Goal: Task Accomplishment & Management: Complete application form

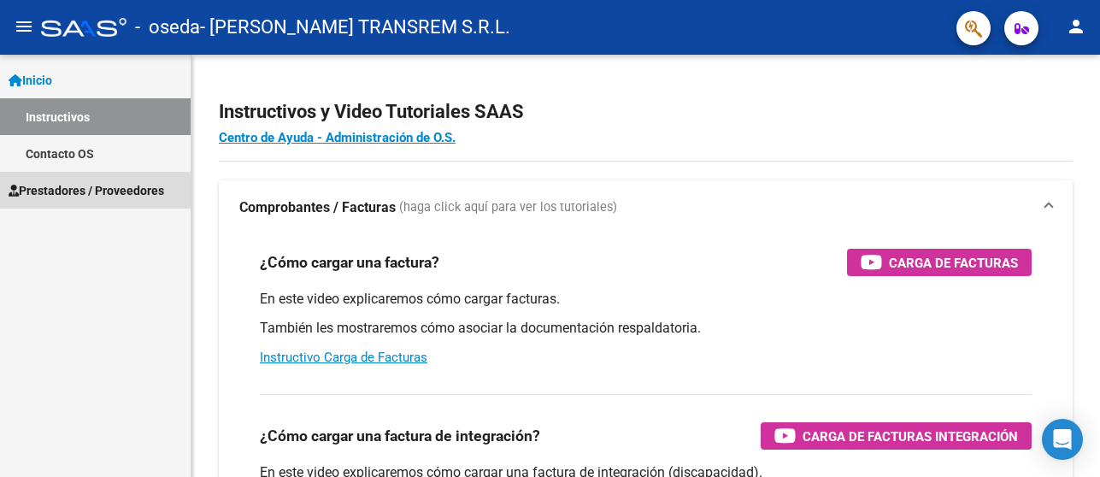
click at [69, 185] on span "Prestadores / Proveedores" at bounding box center [87, 190] width 156 height 19
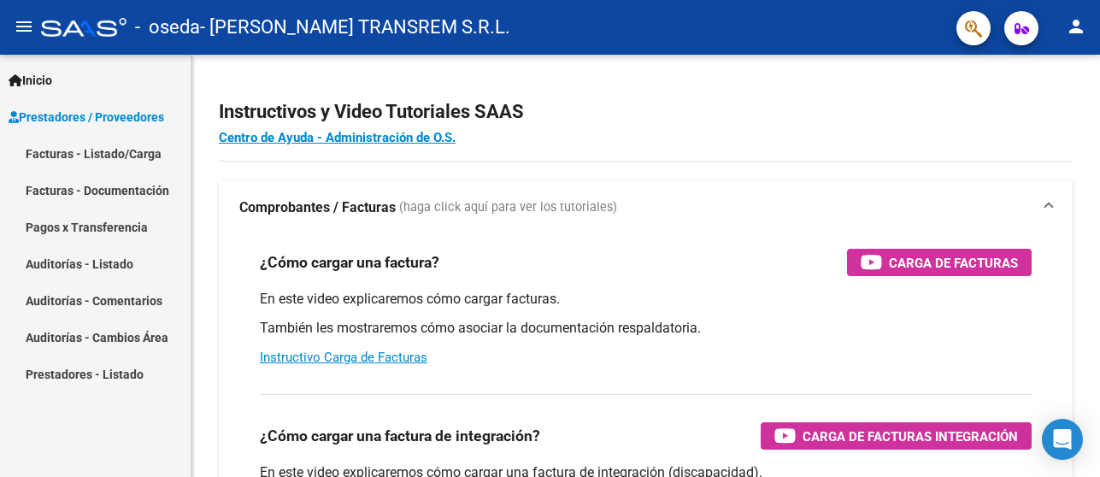
click at [103, 152] on link "Facturas - Listado/Carga" at bounding box center [95, 153] width 191 height 37
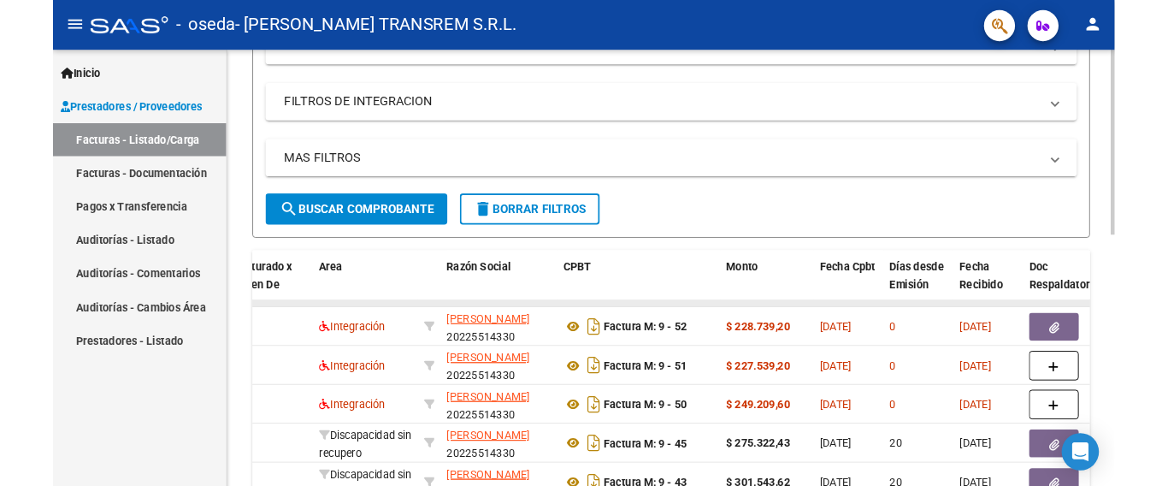
scroll to position [342, 0]
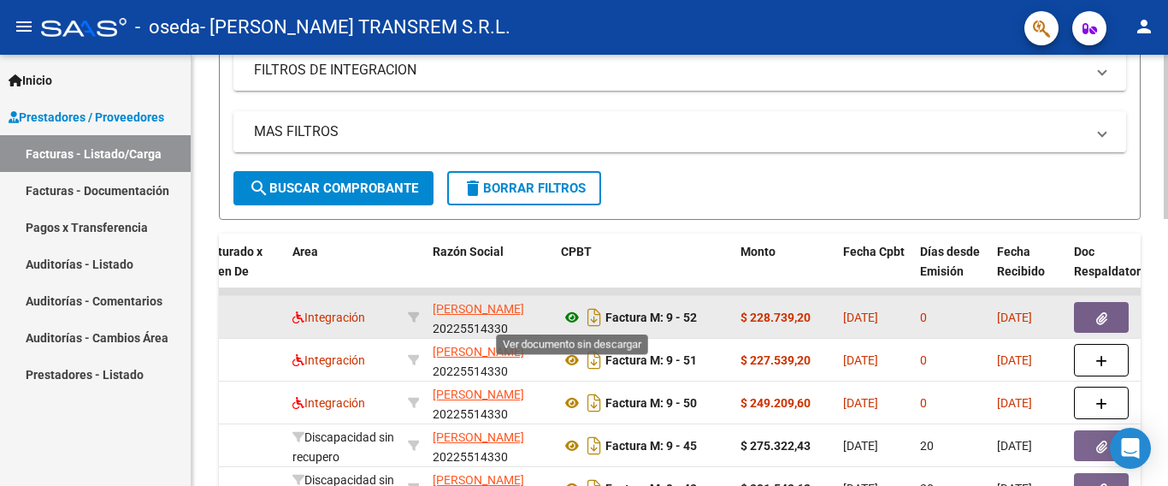
click at [568, 315] on icon at bounding box center [572, 317] width 22 height 21
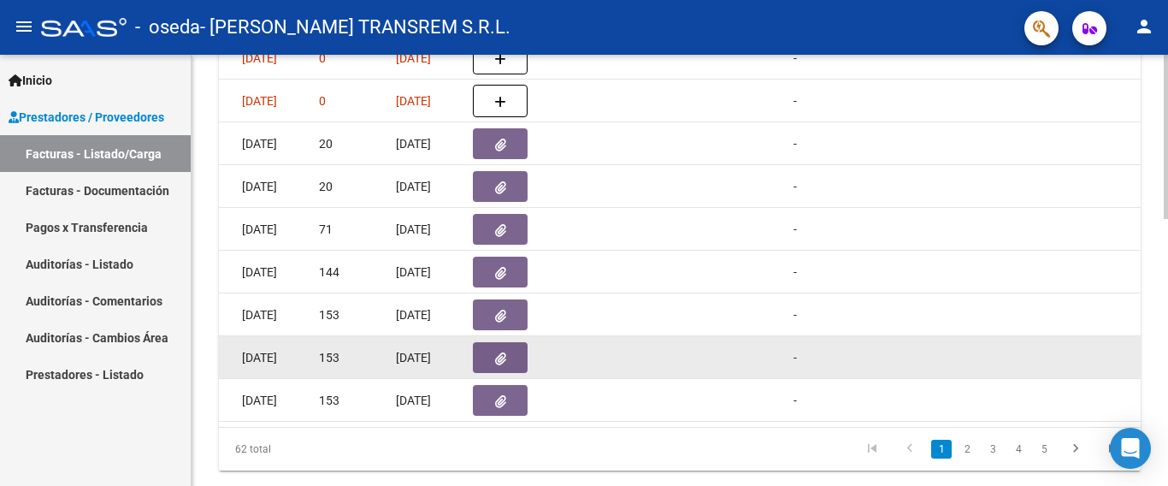
scroll to position [441, 0]
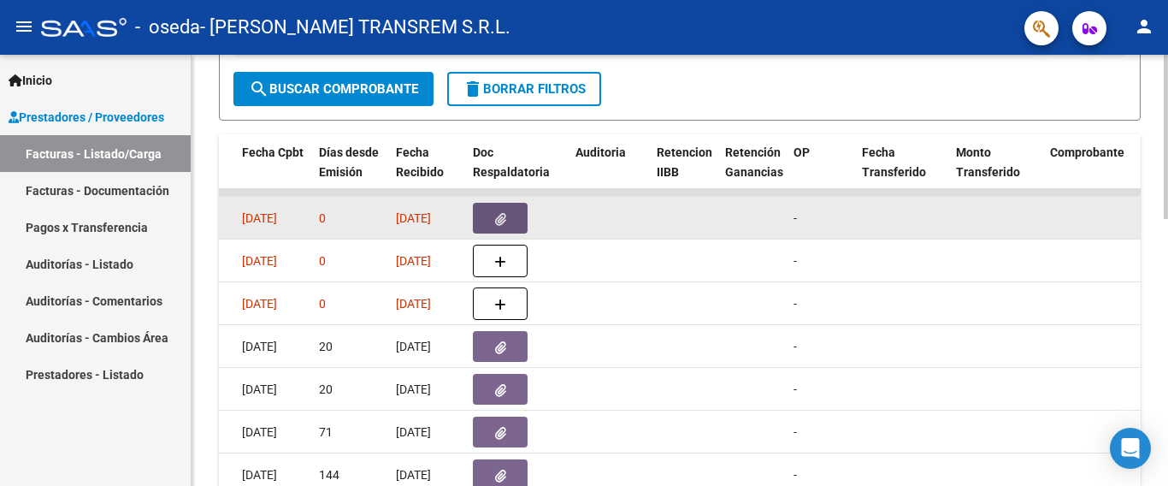
click at [496, 214] on icon "button" at bounding box center [500, 219] width 11 height 13
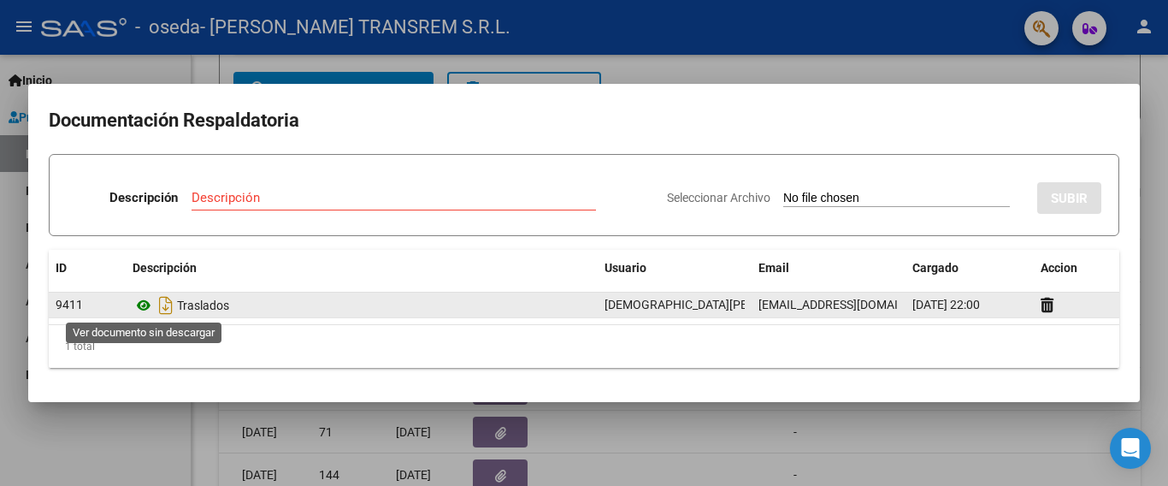
click at [146, 305] on icon at bounding box center [144, 305] width 22 height 21
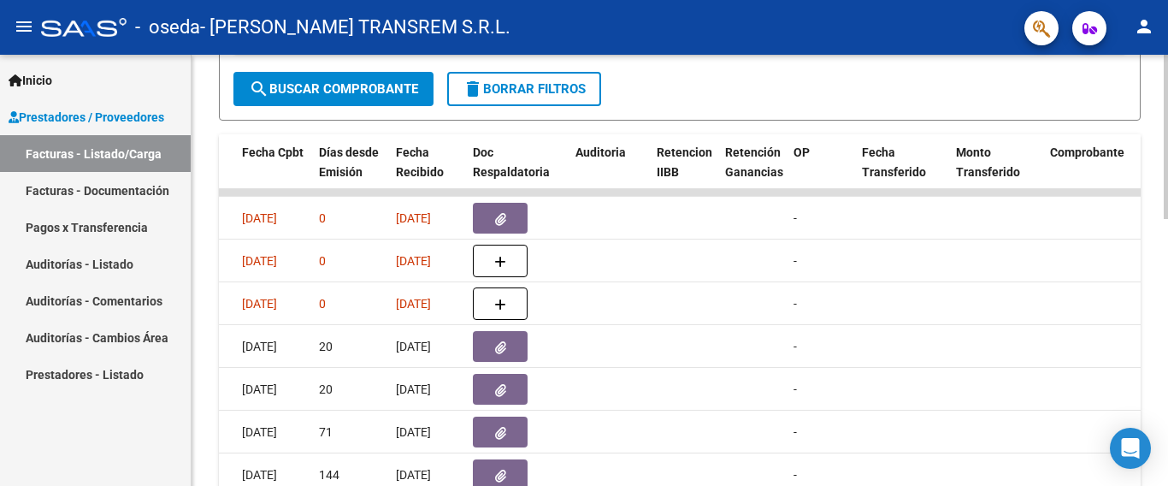
drag, startPoint x: 303, startPoint y: 190, endPoint x: 208, endPoint y: 190, distance: 95.7
click at [208, 190] on div "Video tutorial PRESTADORES -> Listado de CPBTs Emitidos por Prestadores / Prove…" at bounding box center [679, 171] width 976 height 1114
click at [209, 310] on div "Video tutorial PRESTADORES -> Listado de CPBTs Emitidos por Prestadores / Prove…" at bounding box center [679, 171] width 976 height 1114
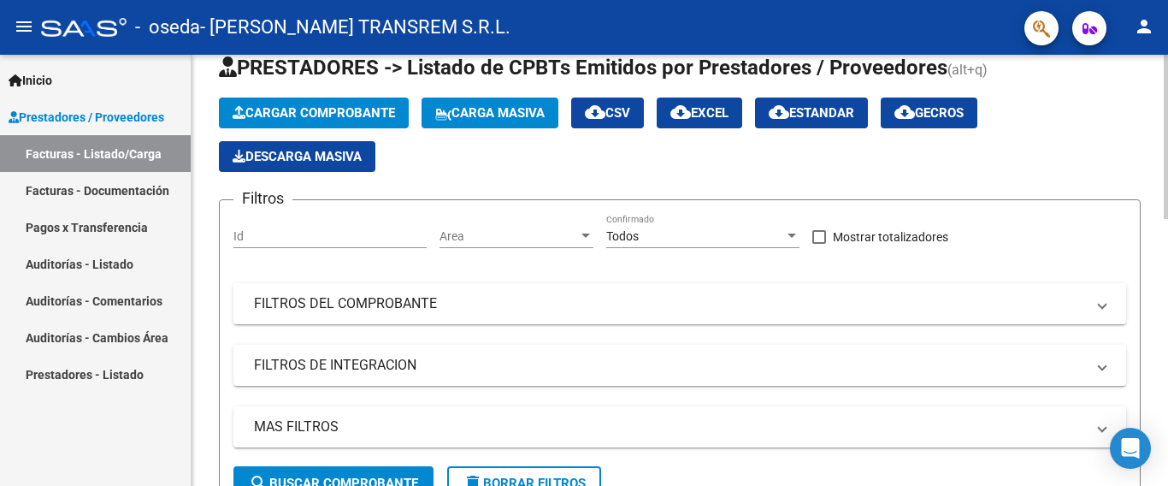
scroll to position [14, 0]
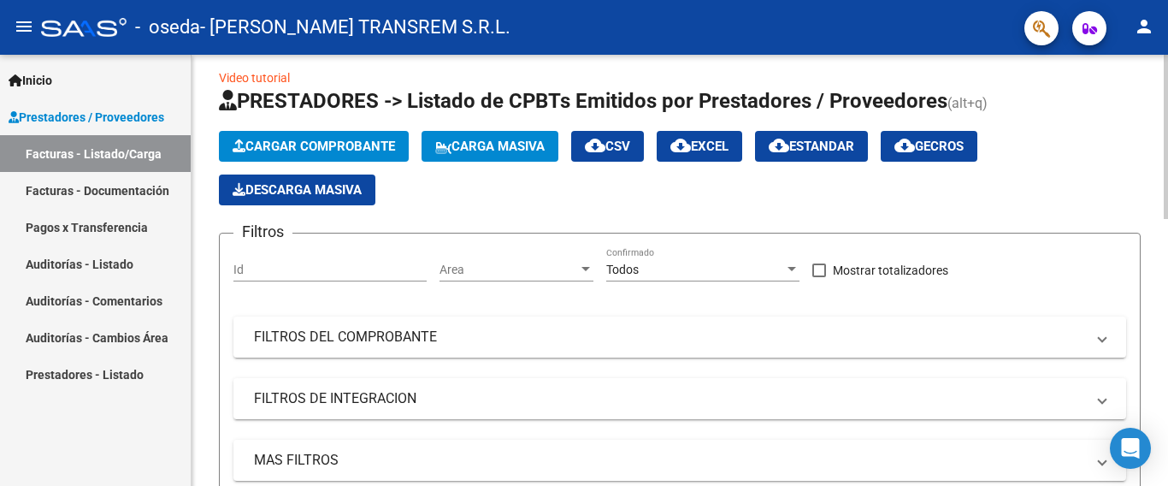
click at [318, 141] on span "Cargar Comprobante" at bounding box center [314, 145] width 162 height 15
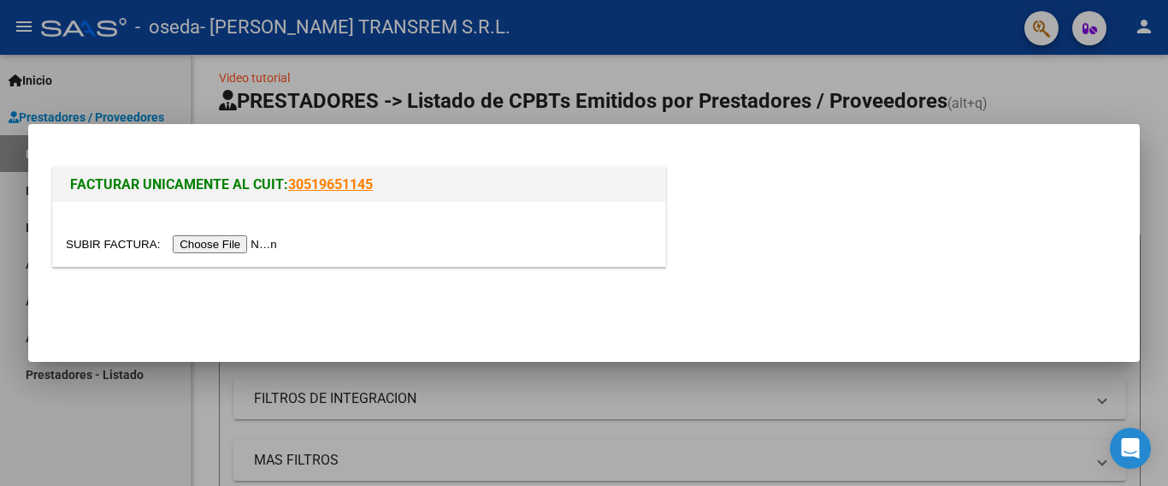
click at [200, 246] on input "file" at bounding box center [174, 244] width 216 height 18
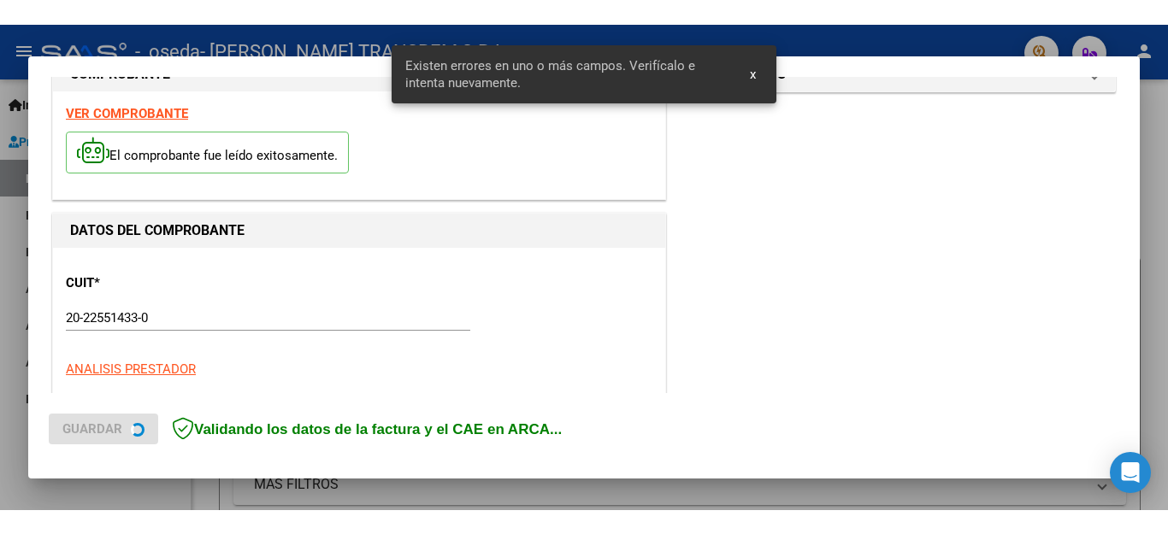
scroll to position [438, 0]
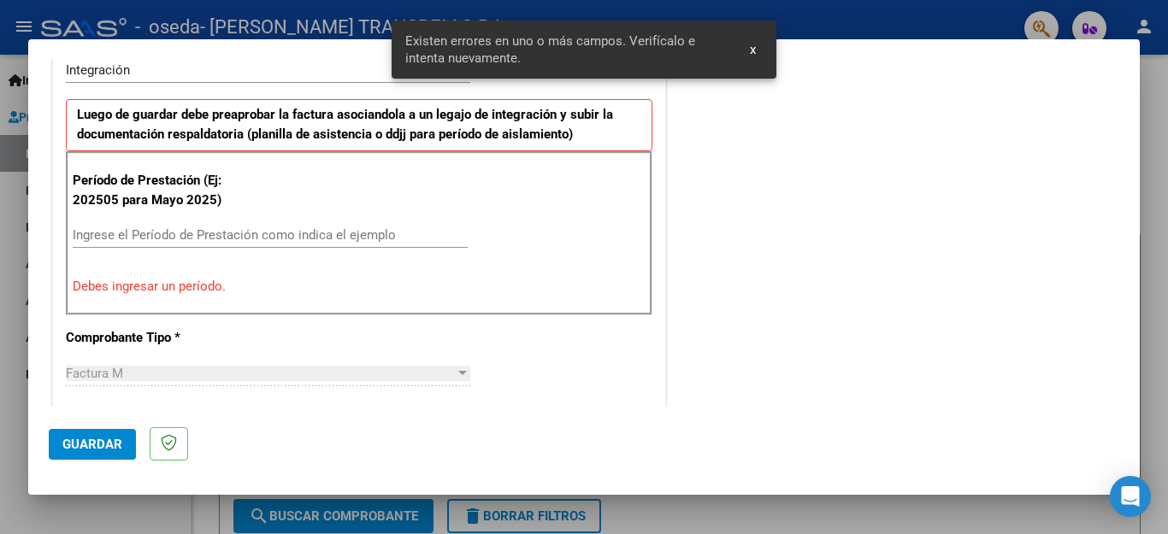
click at [751, 47] on span "x" at bounding box center [753, 49] width 6 height 15
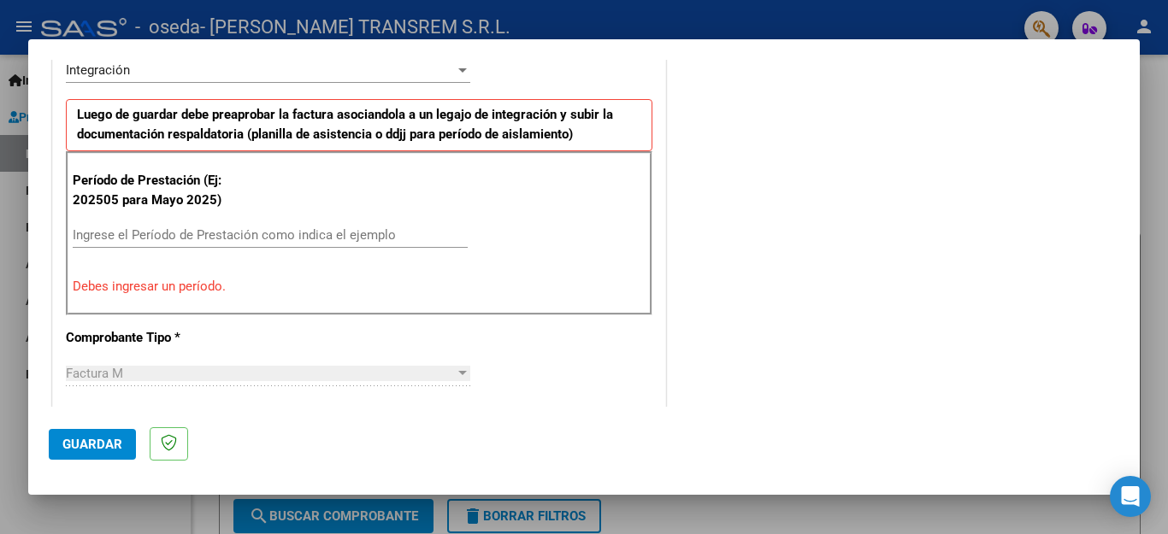
click at [127, 229] on input "Ingrese el Período de Prestación como indica el ejemplo" at bounding box center [270, 234] width 395 height 15
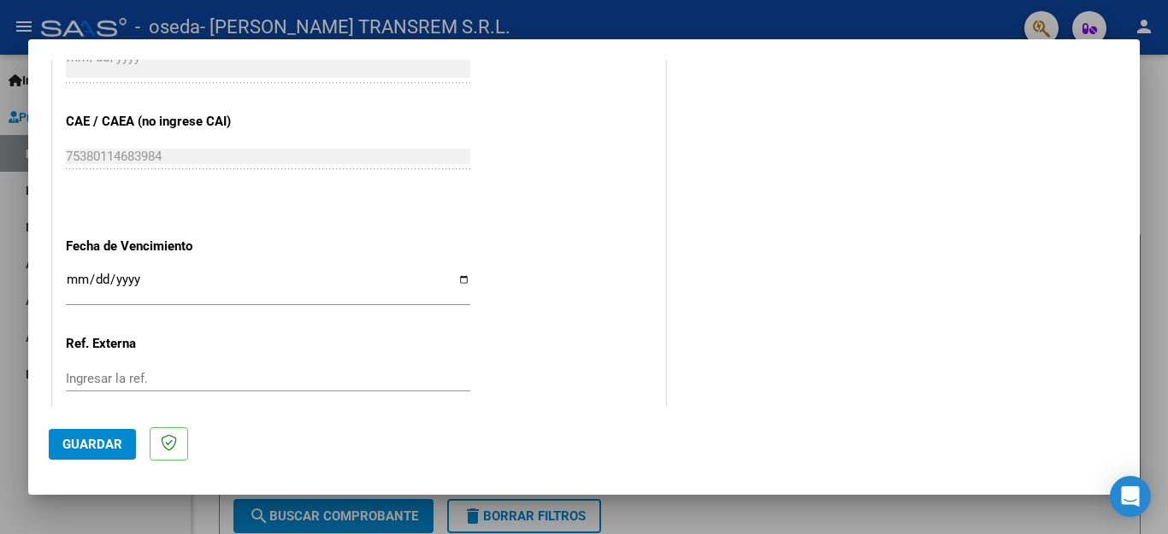
scroll to position [1111, 0]
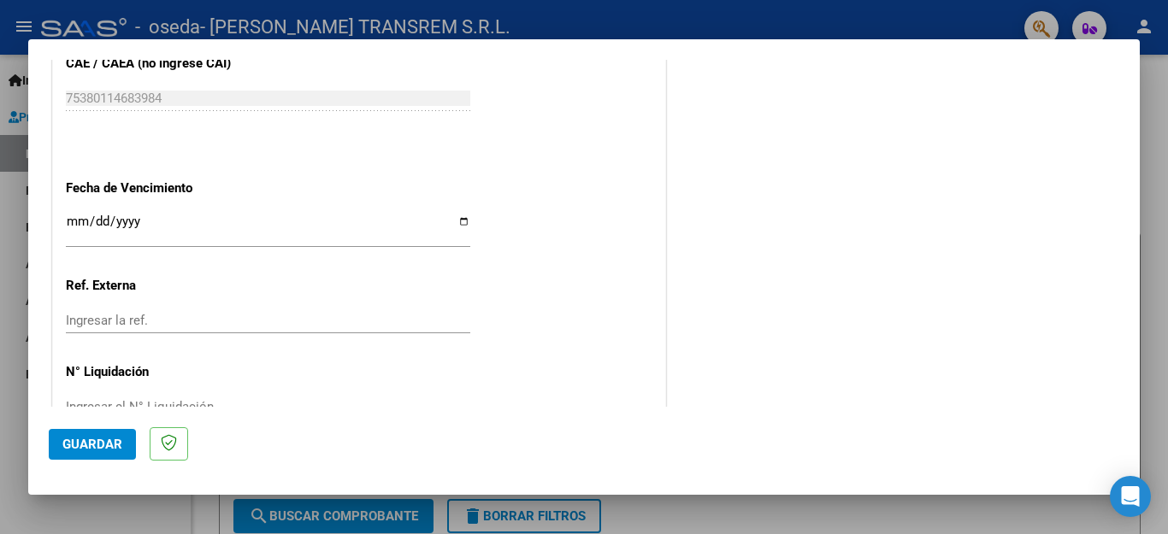
type input "202507"
click at [72, 215] on input "Ingresar la fecha" at bounding box center [268, 228] width 404 height 27
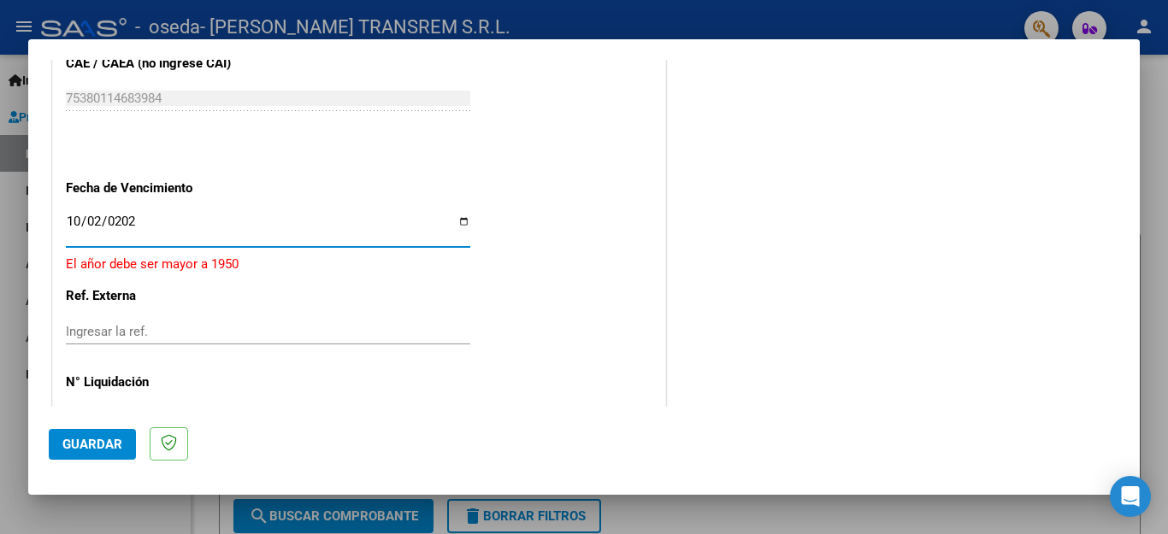
type input "[DATE]"
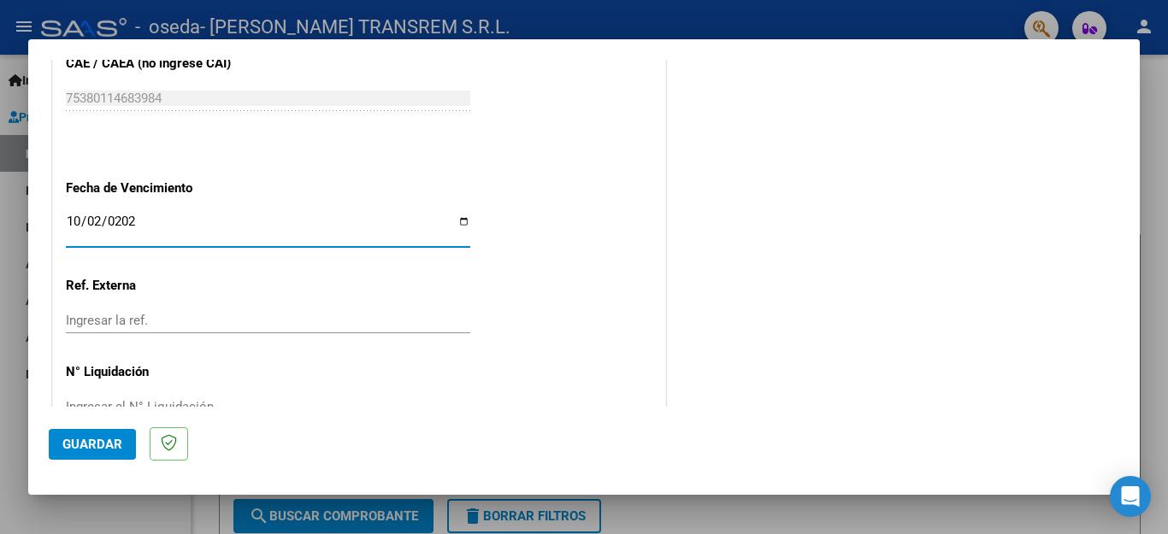
click at [80, 445] on span "Guardar" at bounding box center [92, 444] width 60 height 15
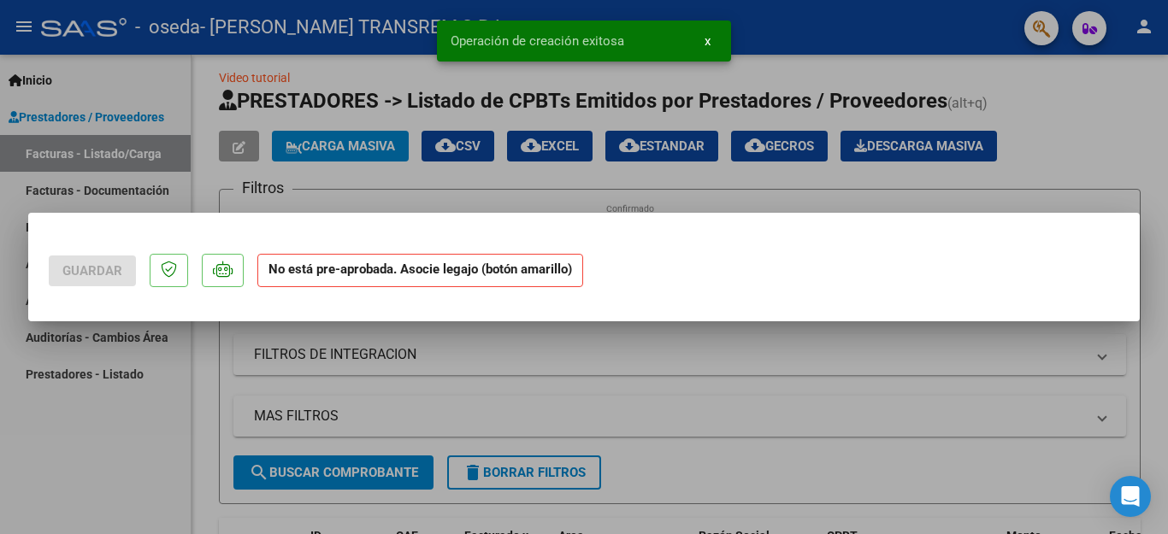
scroll to position [0, 0]
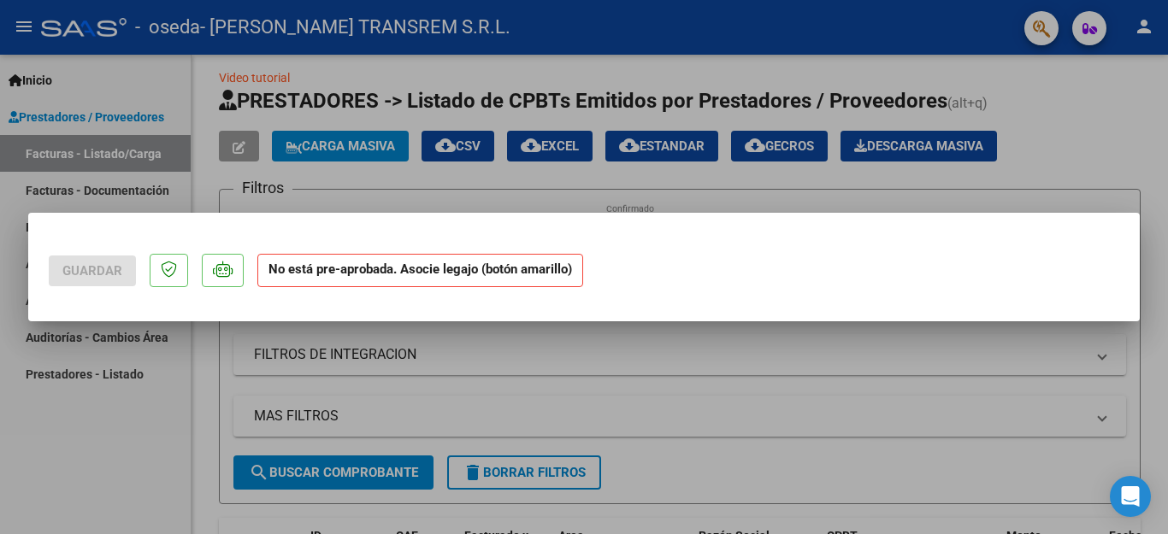
click at [749, 42] on div at bounding box center [584, 267] width 1168 height 534
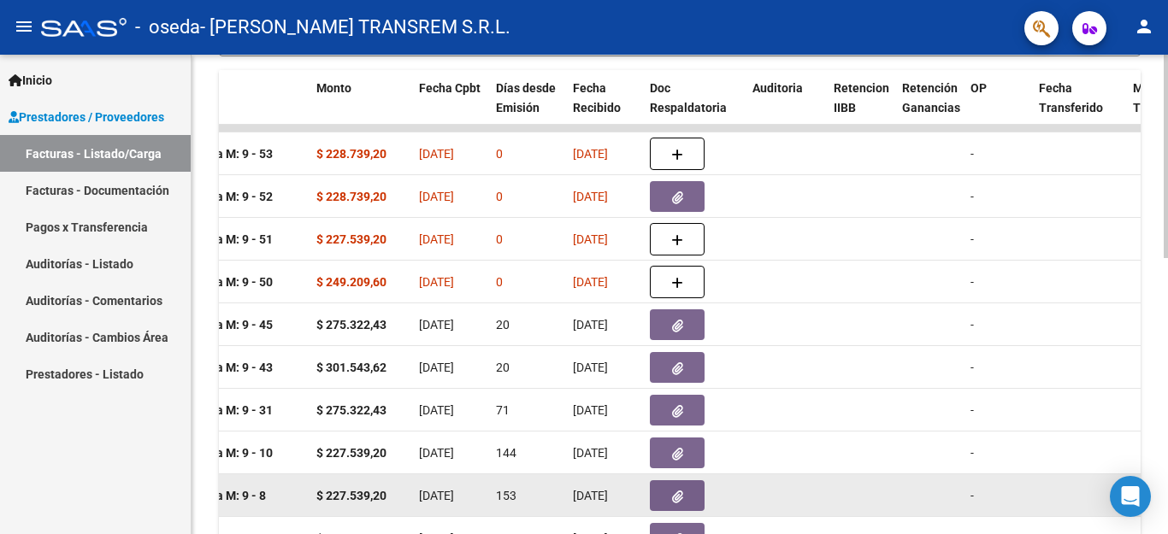
scroll to position [478, 0]
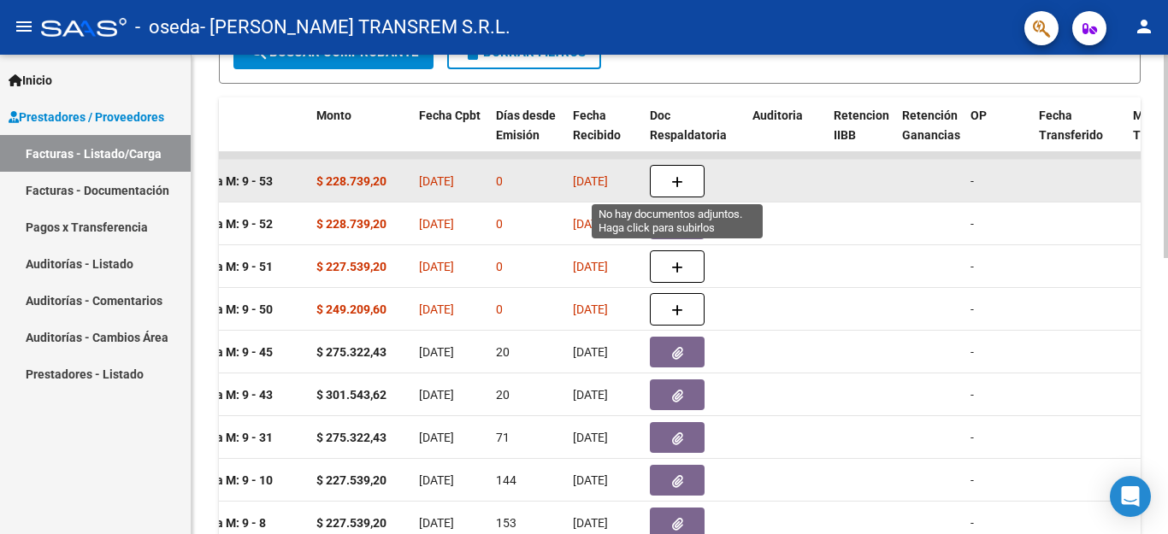
click at [673, 178] on icon "button" at bounding box center [677, 182] width 12 height 13
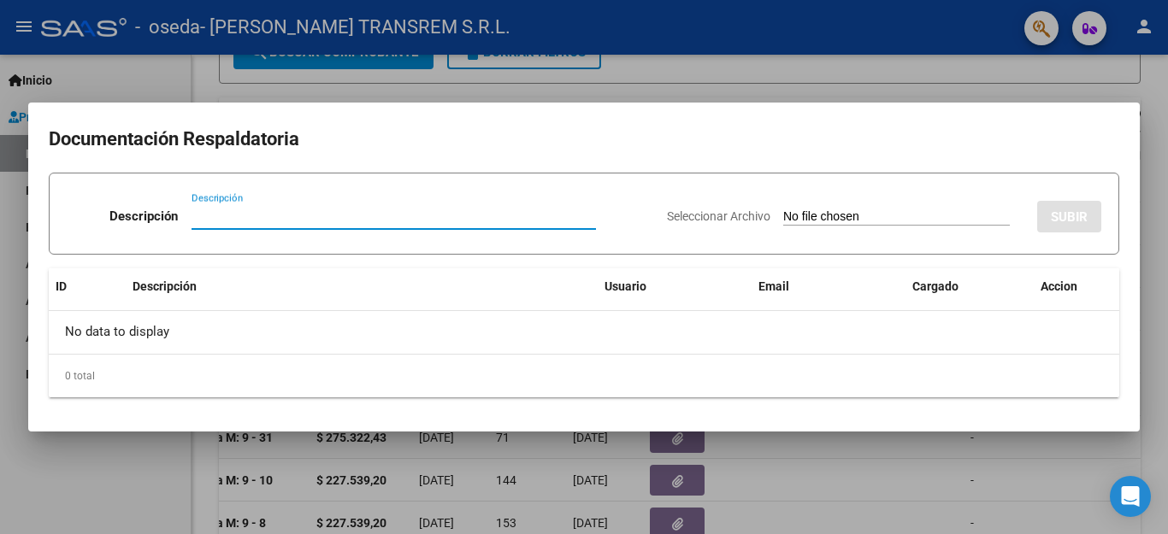
click at [825, 216] on input "Seleccionar Archivo" at bounding box center [896, 217] width 227 height 16
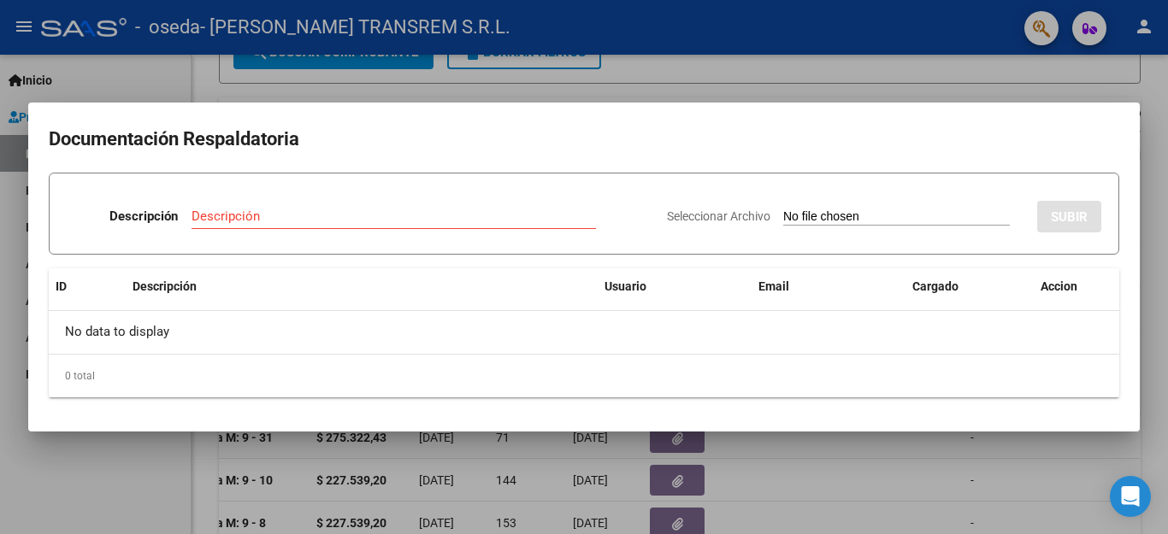
type input "C:\fakepath\WhatsApp Image [DATE] 22.15.56.jpeg"
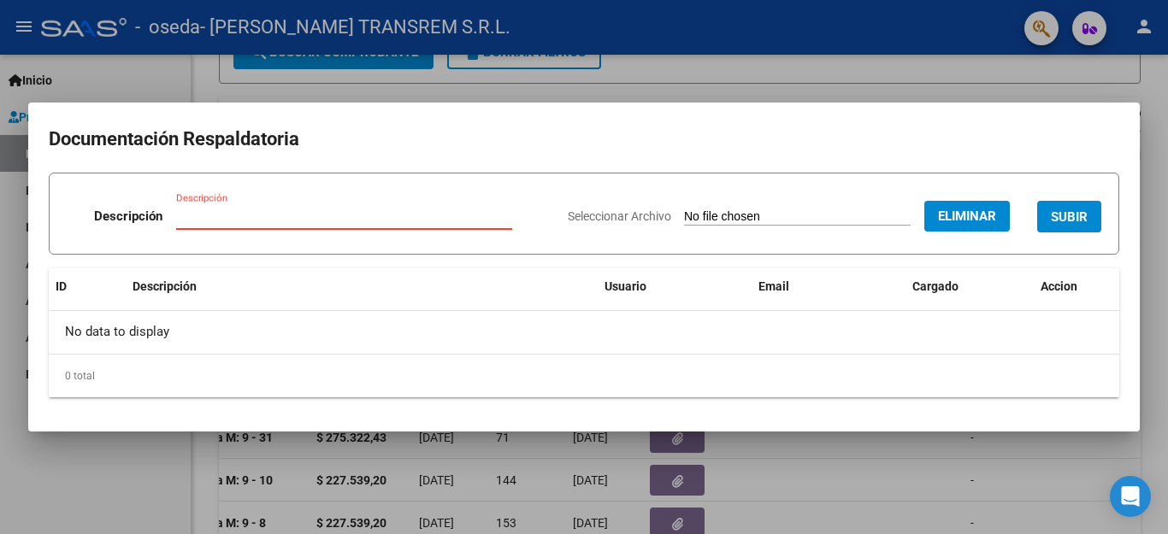
click at [277, 214] on input "Descripción" at bounding box center [344, 216] width 336 height 15
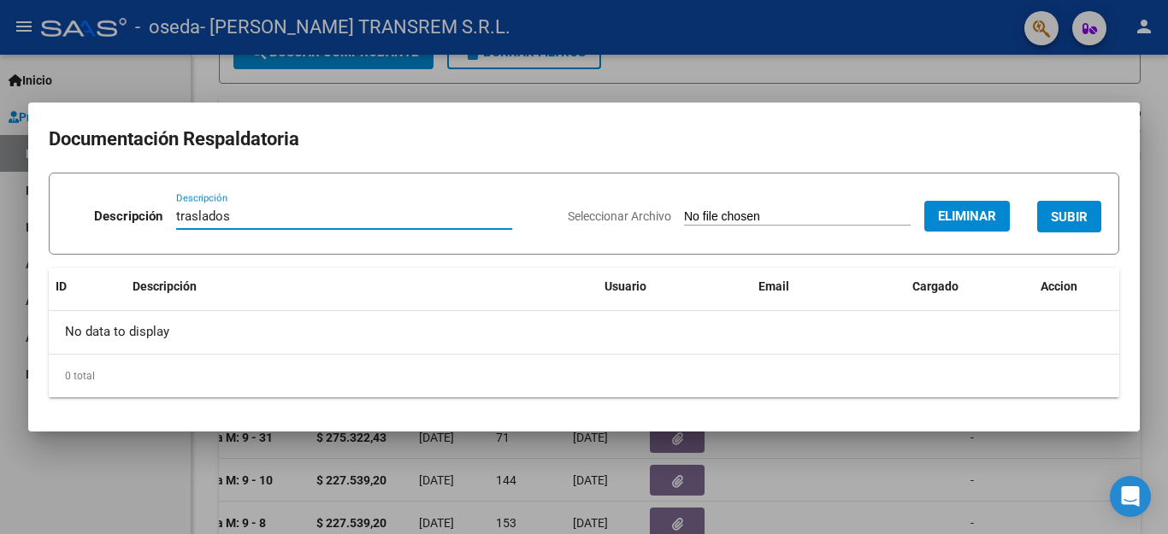
type input "traslados"
click at [1058, 213] on span "SUBIR" at bounding box center [1069, 216] width 37 height 15
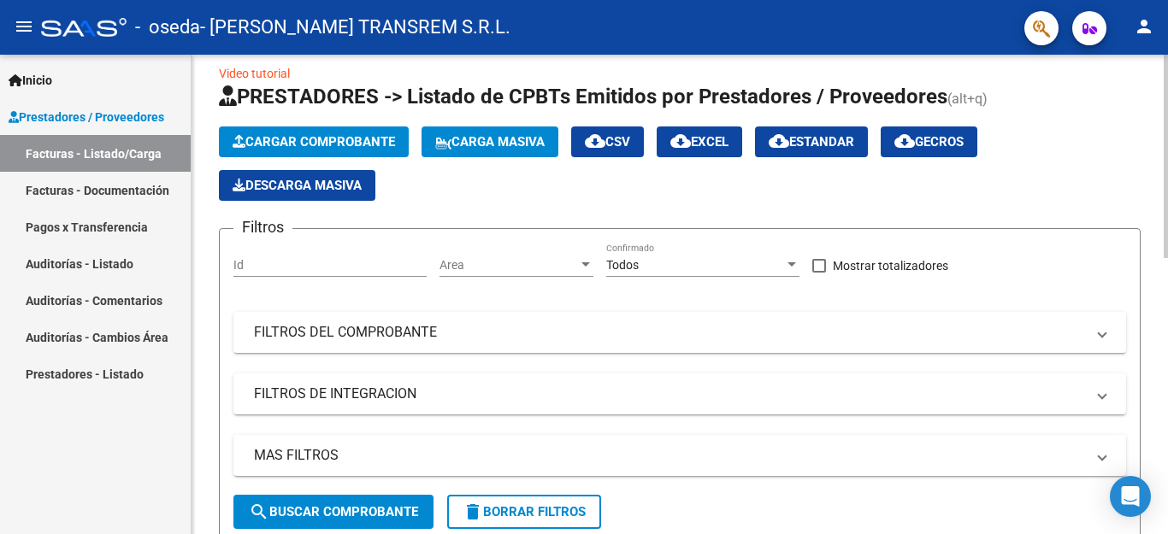
scroll to position [0, 0]
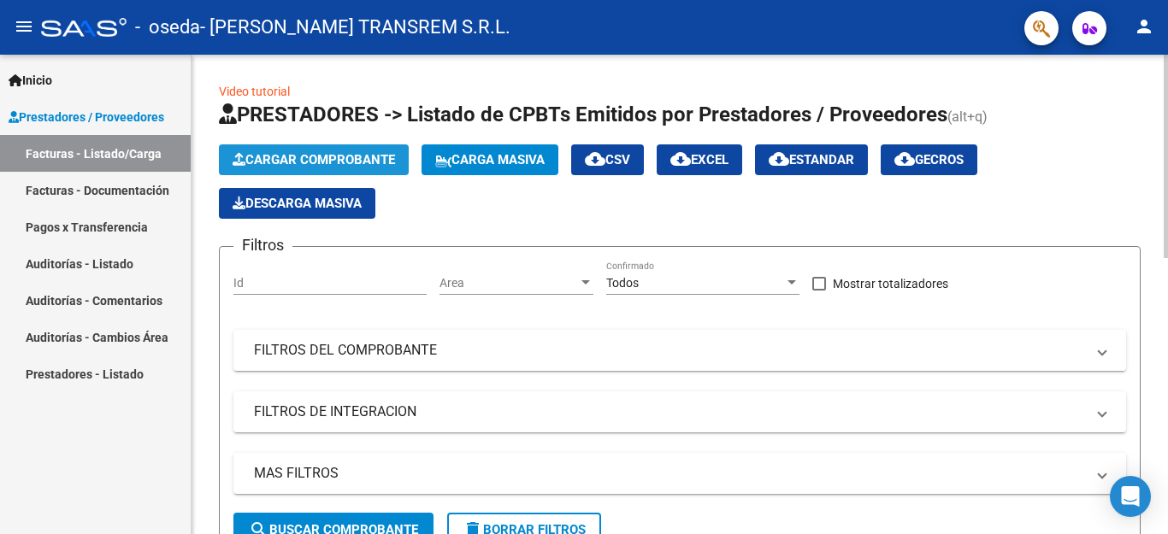
click at [310, 159] on span "Cargar Comprobante" at bounding box center [314, 159] width 162 height 15
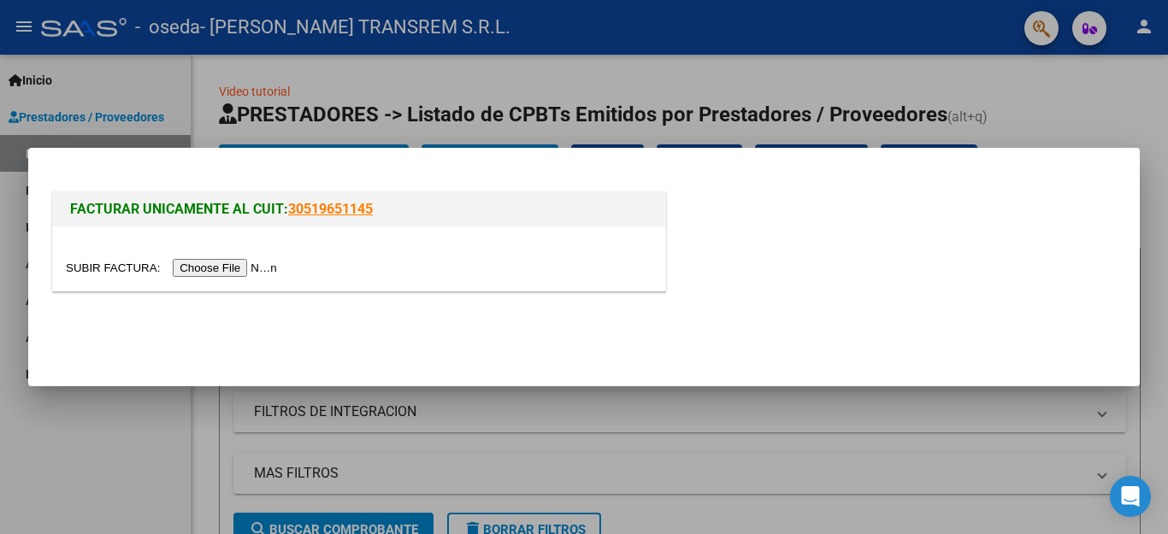
click at [217, 267] on input "file" at bounding box center [174, 268] width 216 height 18
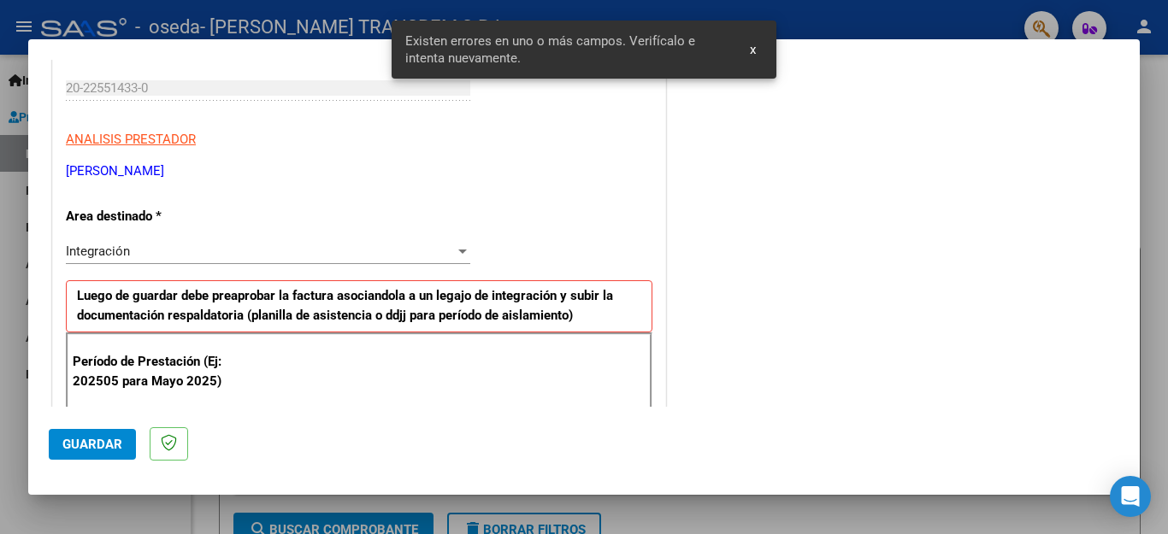
scroll to position [427, 0]
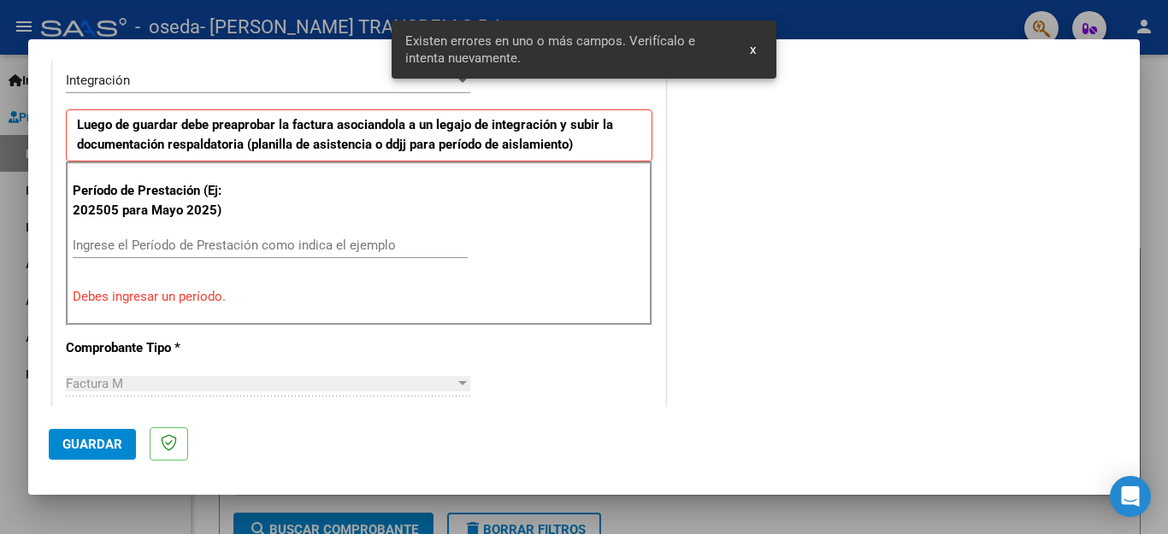
click at [103, 251] on input "Ingrese el Período de Prestación como indica el ejemplo" at bounding box center [270, 245] width 395 height 15
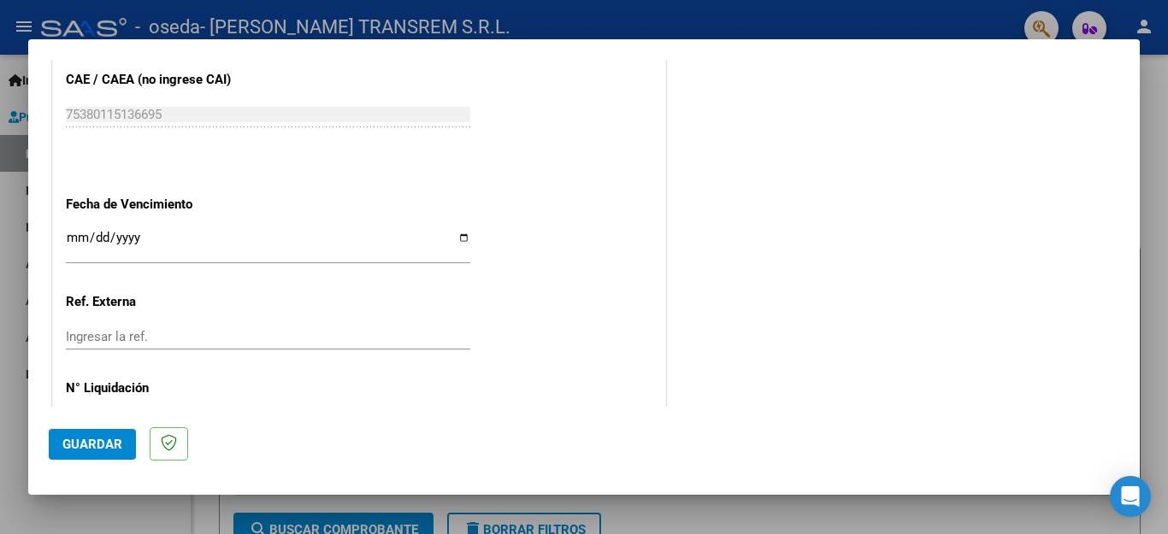
scroll to position [1111, 0]
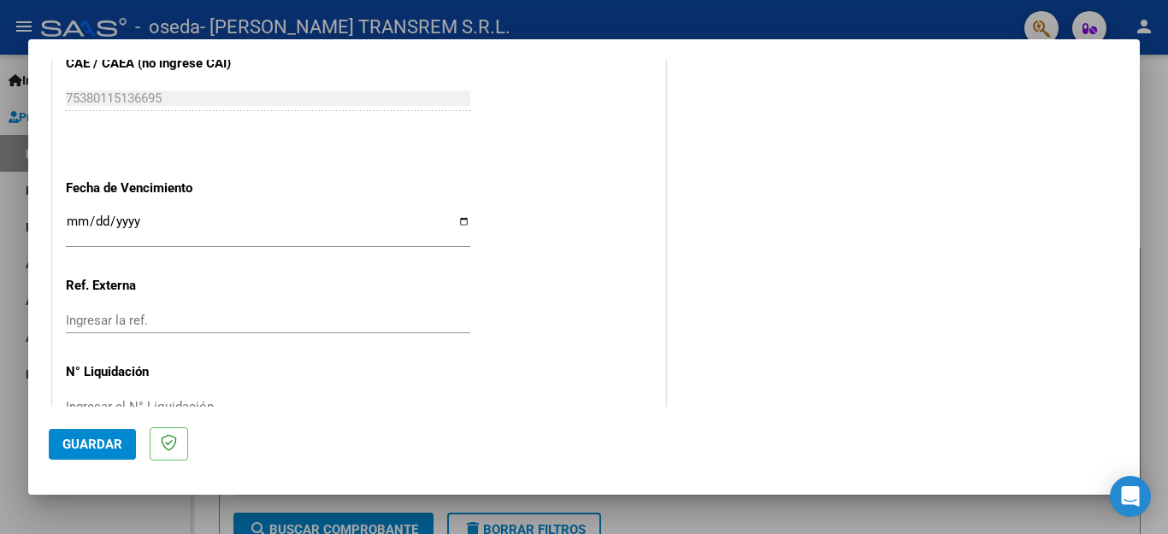
type input "202508"
click at [74, 215] on input "Ingresar la fecha" at bounding box center [268, 228] width 404 height 27
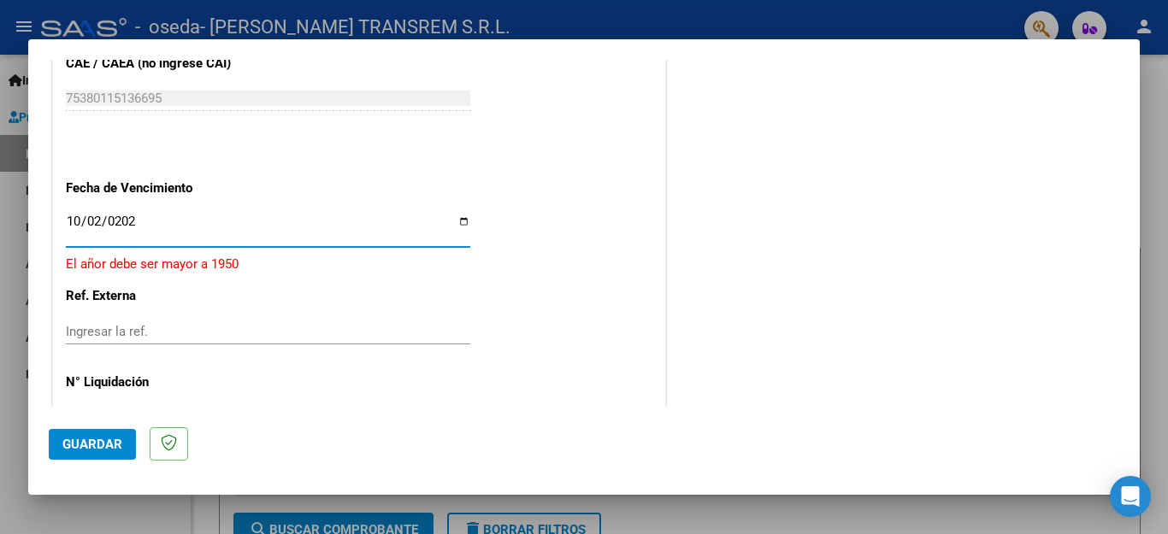
type input "[DATE]"
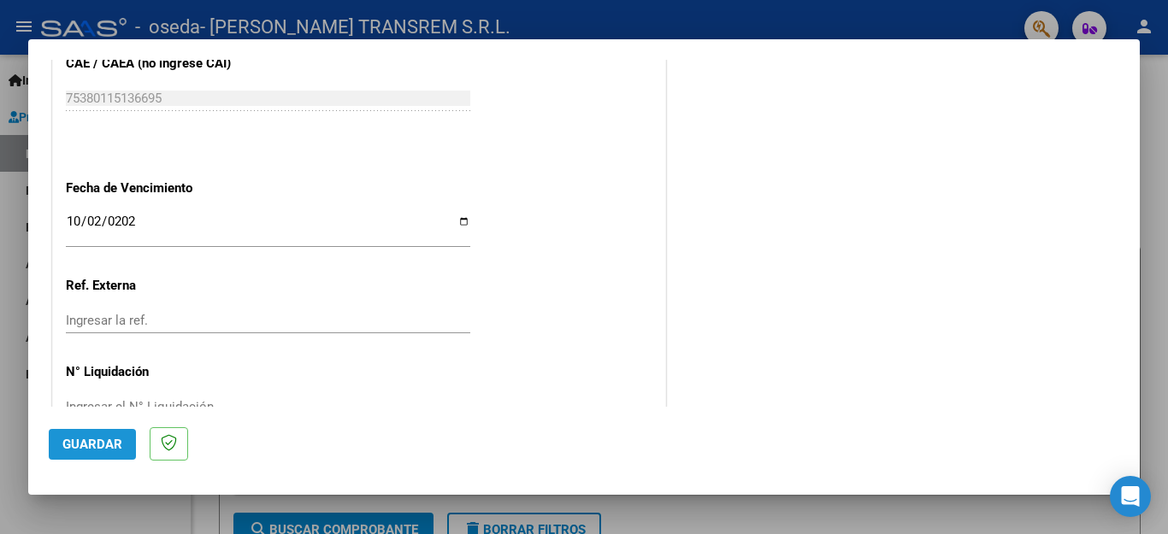
click at [90, 444] on span "Guardar" at bounding box center [92, 444] width 60 height 15
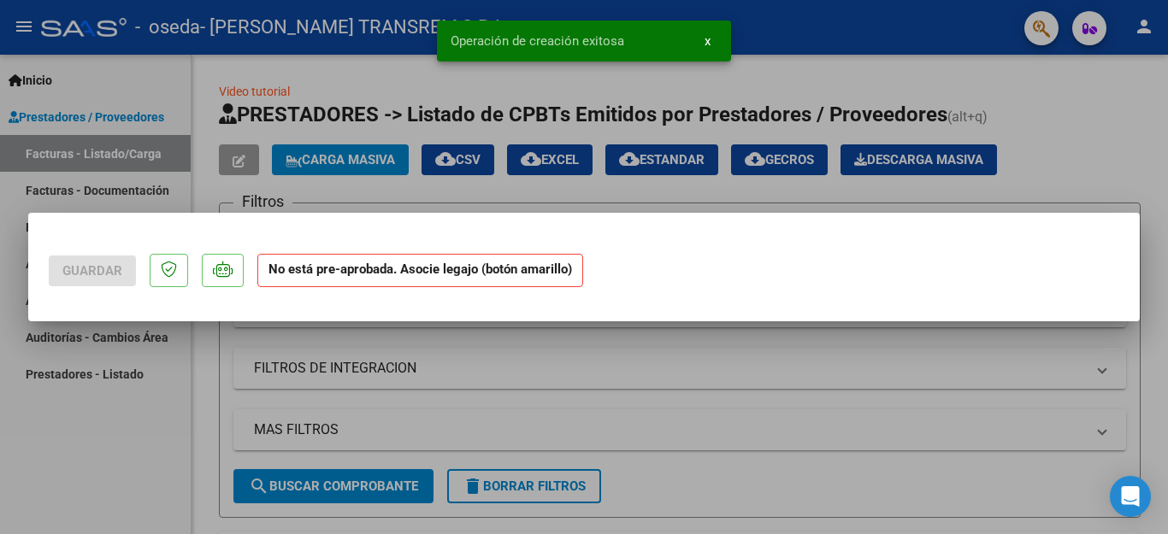
scroll to position [0, 0]
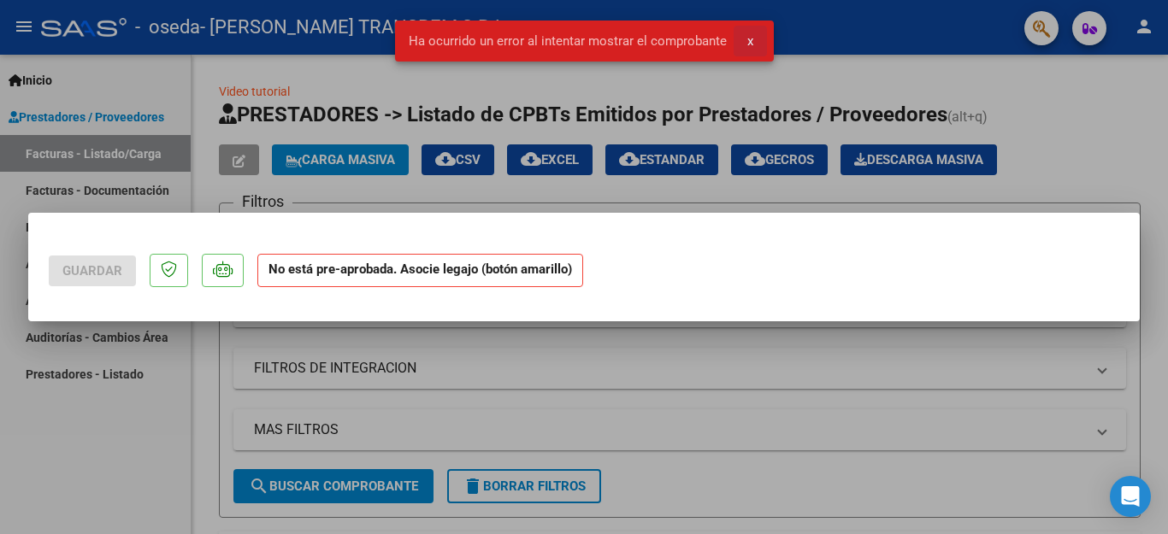
click at [754, 41] on button "x" at bounding box center [749, 41] width 33 height 31
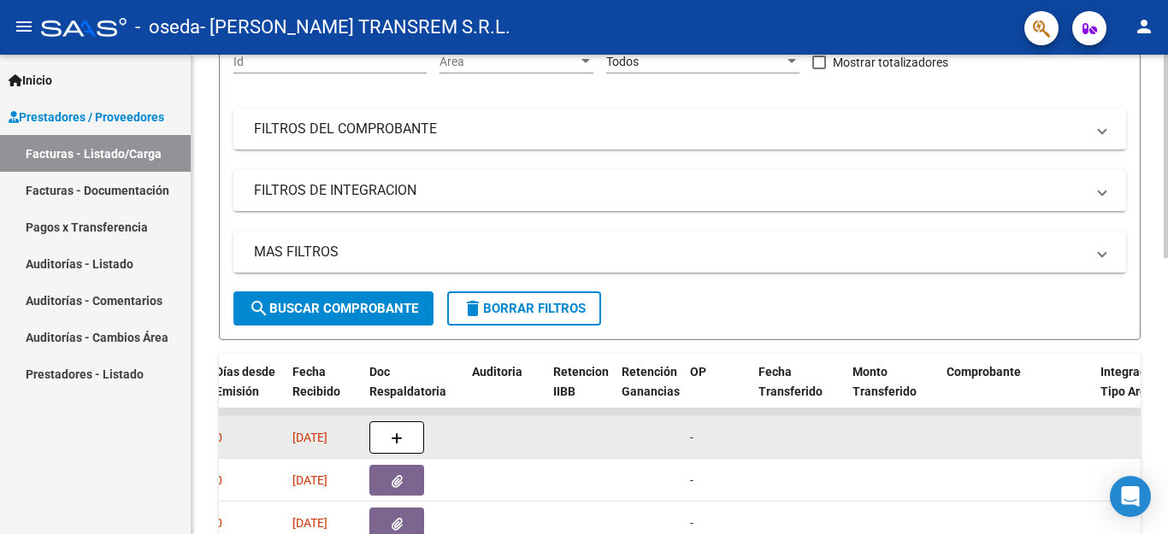
scroll to position [307, 0]
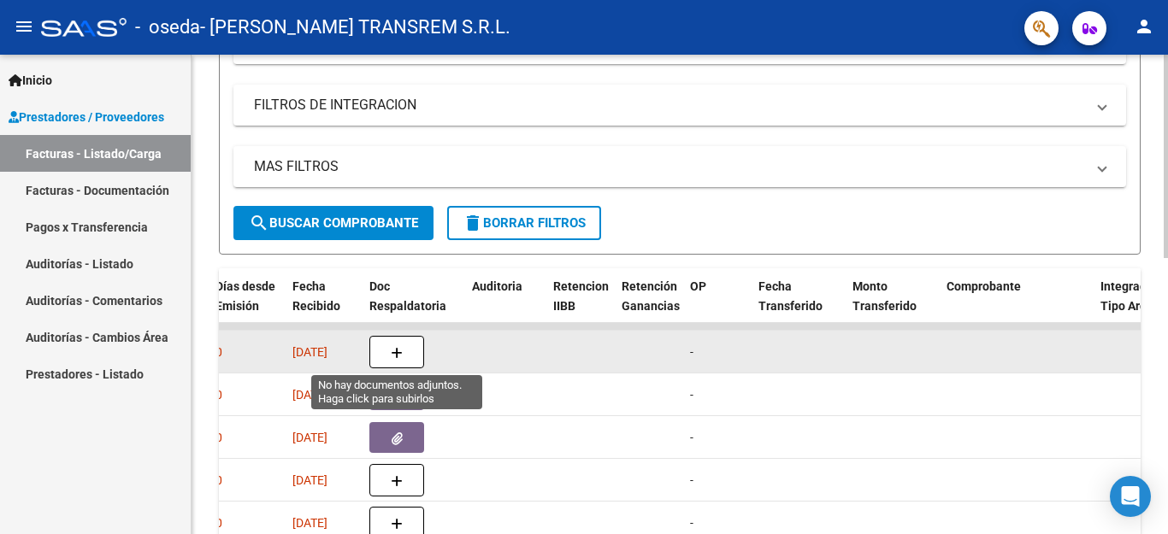
click at [399, 347] on icon "button" at bounding box center [397, 353] width 12 height 13
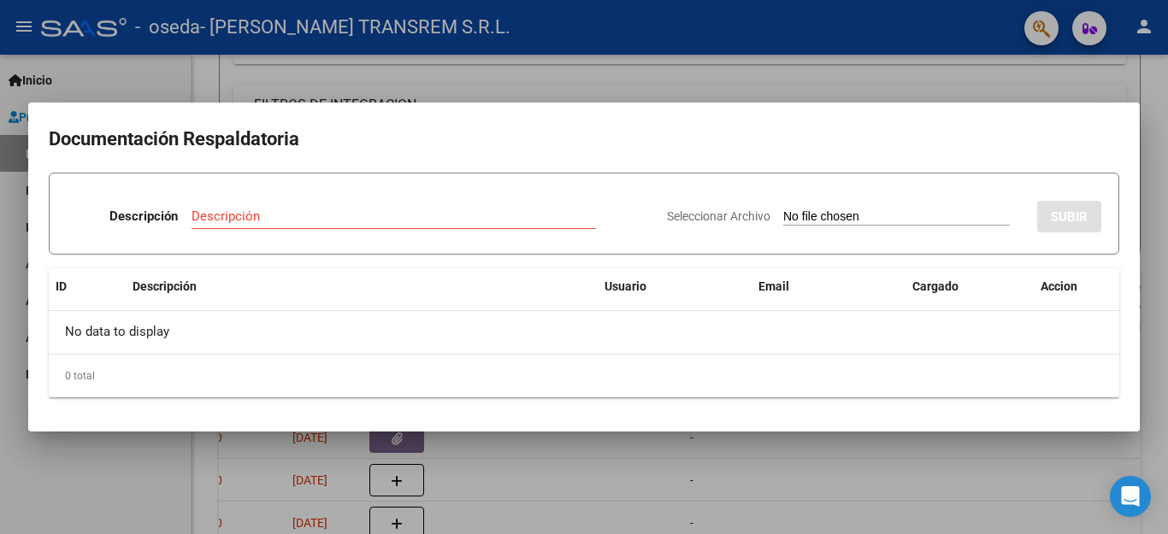
click at [865, 213] on input "Seleccionar Archivo" at bounding box center [896, 217] width 227 height 16
type input "C:\fakepath\WhatsApp Image [DATE] 22.15.56 (1).jpeg"
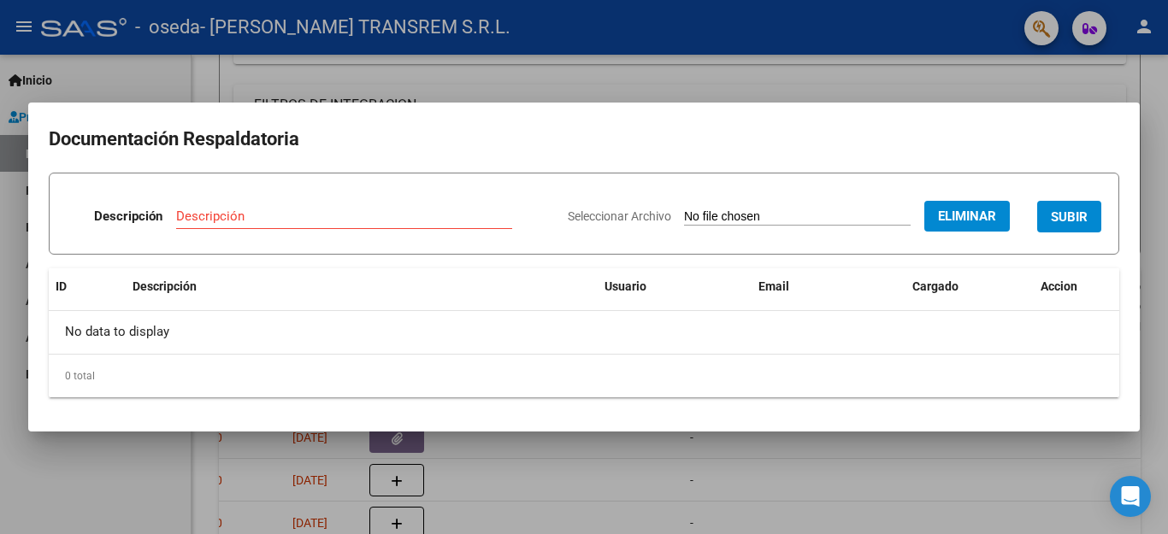
click at [254, 218] on input "Descripción" at bounding box center [344, 216] width 336 height 15
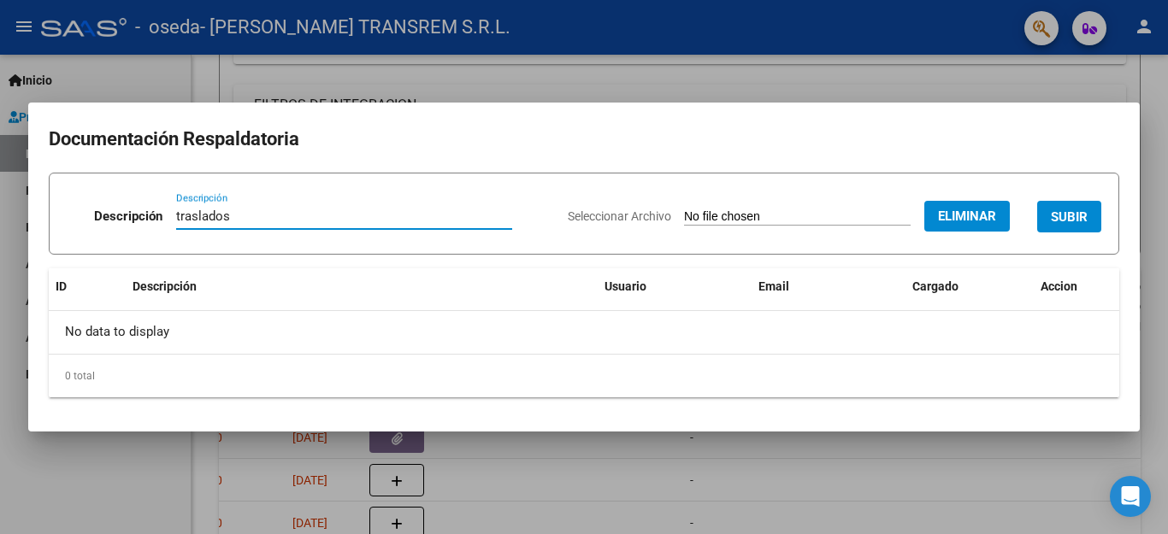
type input "traslados"
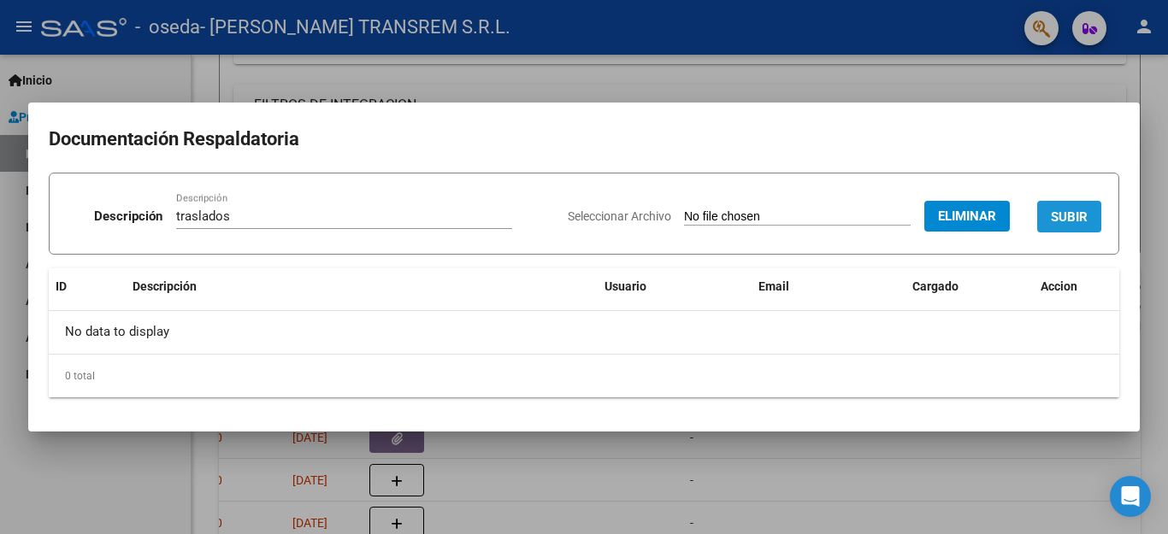
click at [1058, 215] on span "SUBIR" at bounding box center [1069, 216] width 37 height 15
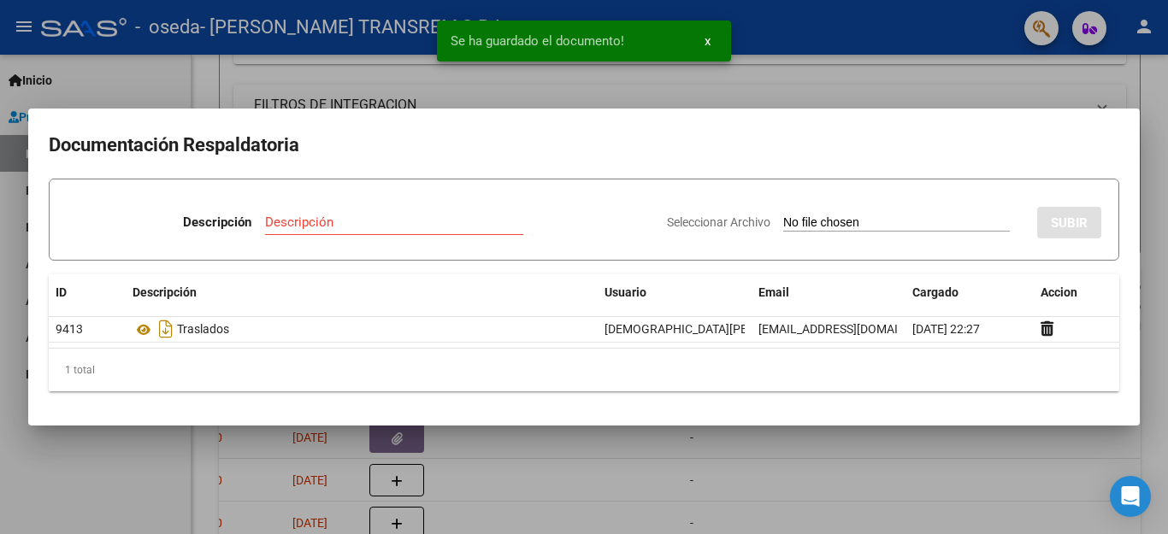
click at [709, 39] on span "x" at bounding box center [707, 40] width 6 height 15
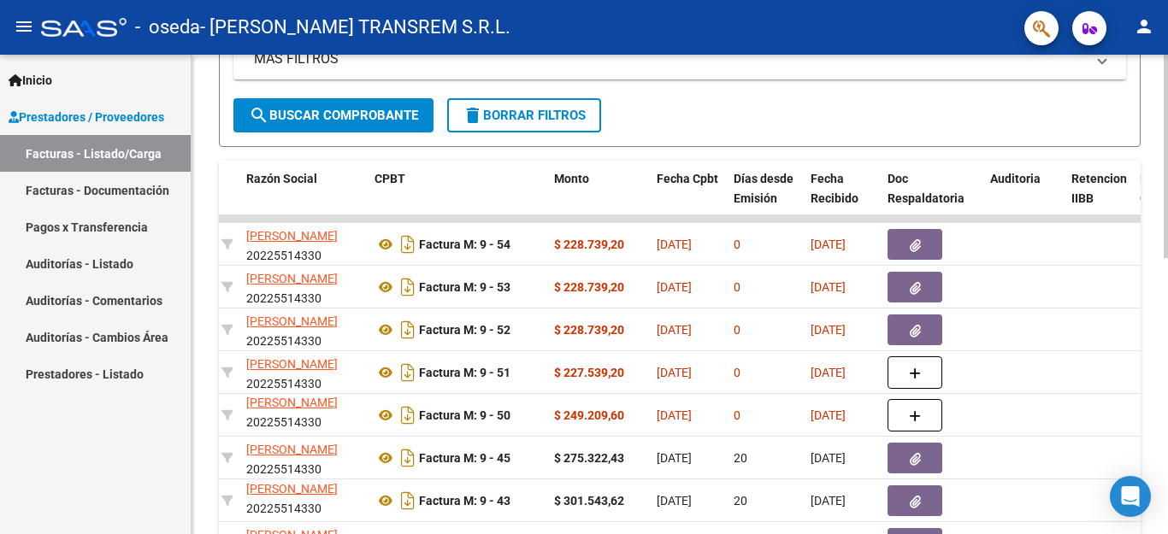
scroll to position [392, 0]
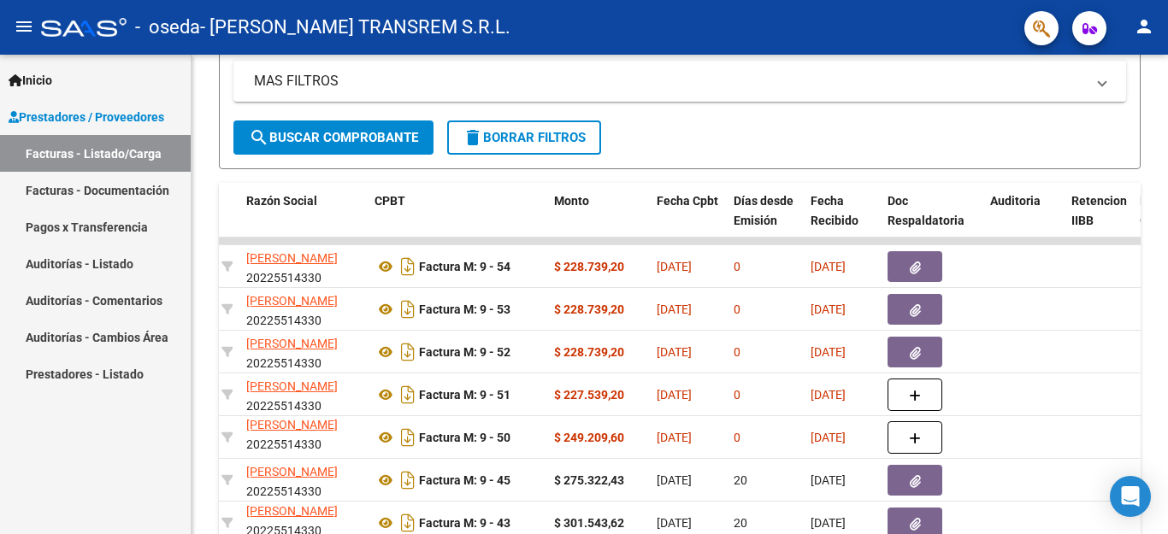
drag, startPoint x: 980, startPoint y: 253, endPoint x: 179, endPoint y: 228, distance: 801.4
click at [179, 228] on mat-sidenav-container "Inicio Instructivos Contacto OS Prestadores / Proveedores Facturas - Listado/Ca…" at bounding box center [584, 295] width 1168 height 480
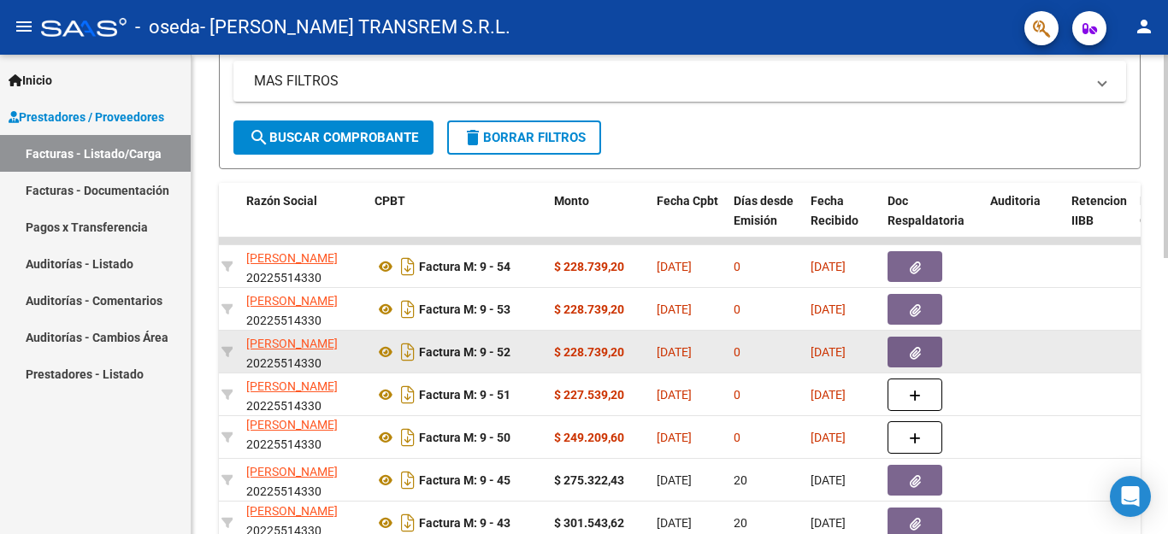
drag, startPoint x: 211, startPoint y: 252, endPoint x: 933, endPoint y: 354, distance: 728.6
click at [933, 354] on div "Video tutorial PRESTADORES -> Listado de CPBTs Emitidos por Prestadores / Prove…" at bounding box center [679, 219] width 976 height 1114
